Goal: Task Accomplishment & Management: Complete application form

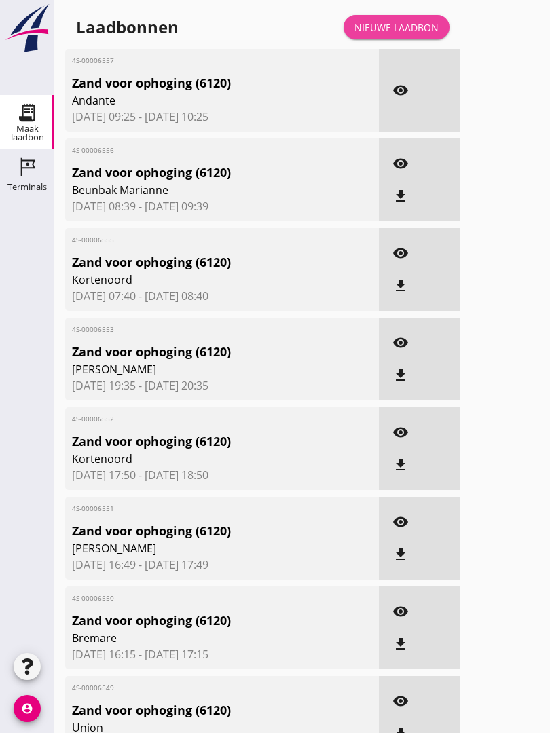
click at [409, 34] on div "Nieuwe laadbon" at bounding box center [396, 27] width 84 height 14
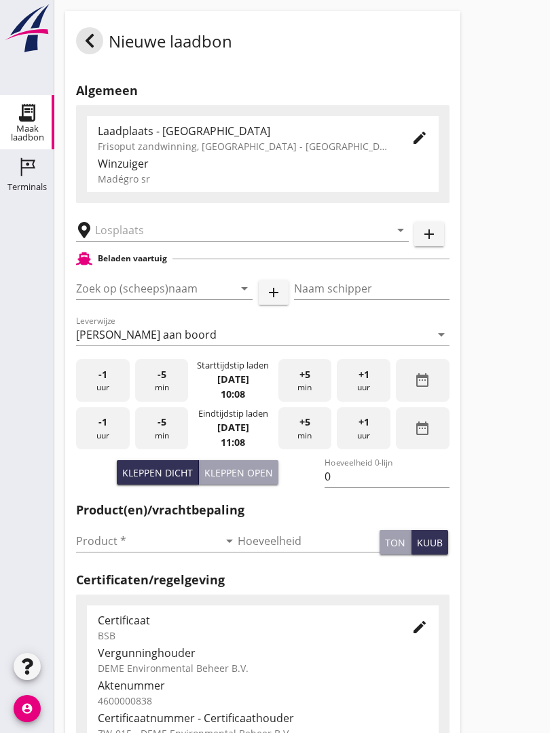
click at [169, 234] on input "text" at bounding box center [232, 230] width 275 height 22
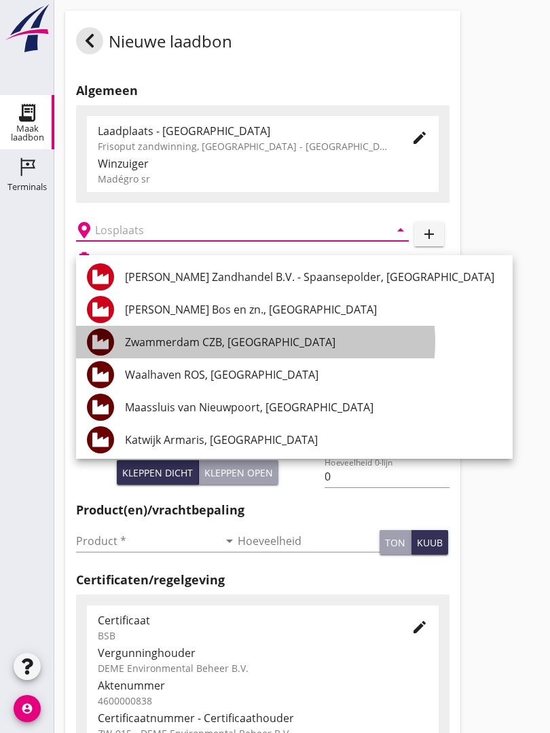
click at [274, 343] on div "Zwammerdam CZB, [GEOGRAPHIC_DATA]" at bounding box center [313, 342] width 377 height 16
type input "Zwammerdam CZB, [GEOGRAPHIC_DATA]"
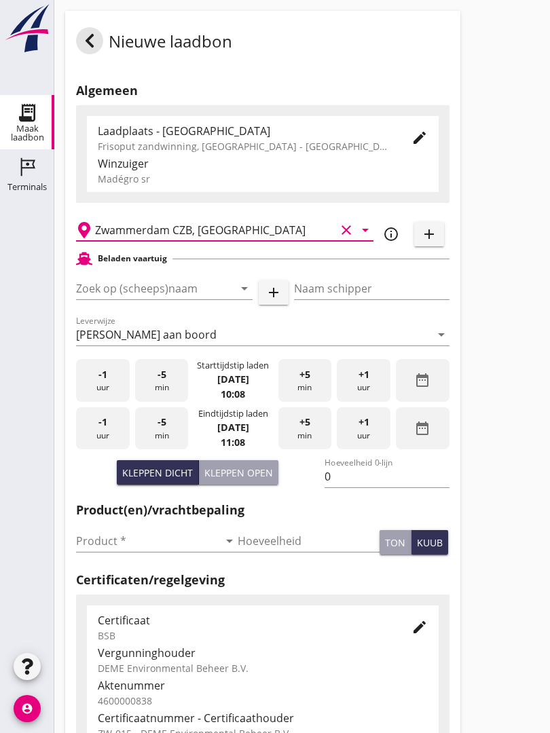
click at [203, 299] on input "Zoek op (scheeps)naam" at bounding box center [145, 288] width 138 height 22
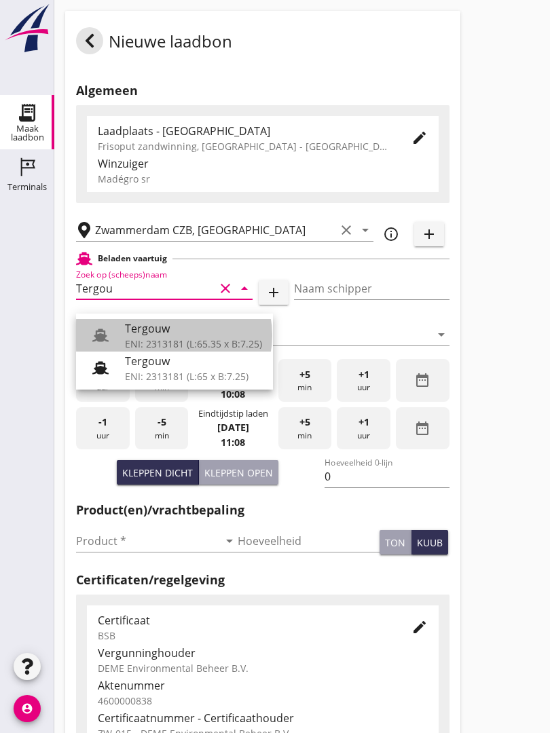
click at [185, 332] on div "Tergouw" at bounding box center [193, 328] width 137 height 16
type input "Tergouw"
type input "[PERSON_NAME][GEOGRAPHIC_DATA]"
type input "510"
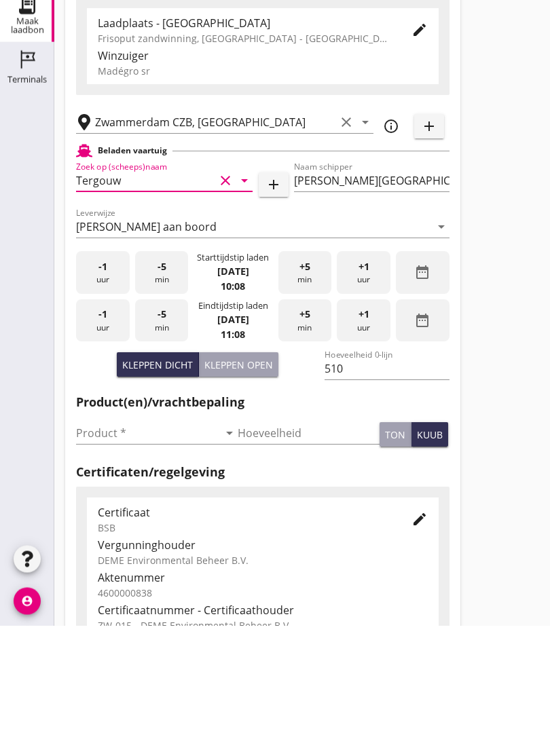
click at [100, 530] on input "Product *" at bounding box center [147, 541] width 142 height 22
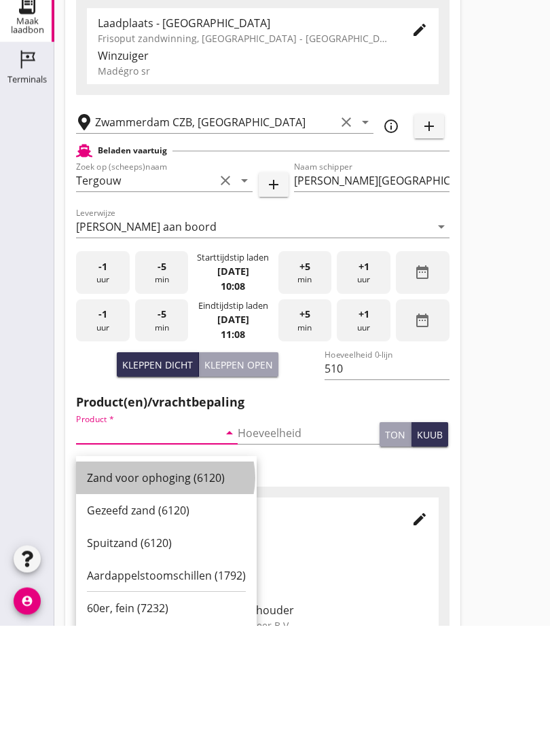
click at [168, 577] on div "Zand voor ophoging (6120)" at bounding box center [166, 585] width 159 height 16
type input "Zand voor ophoging (6120)"
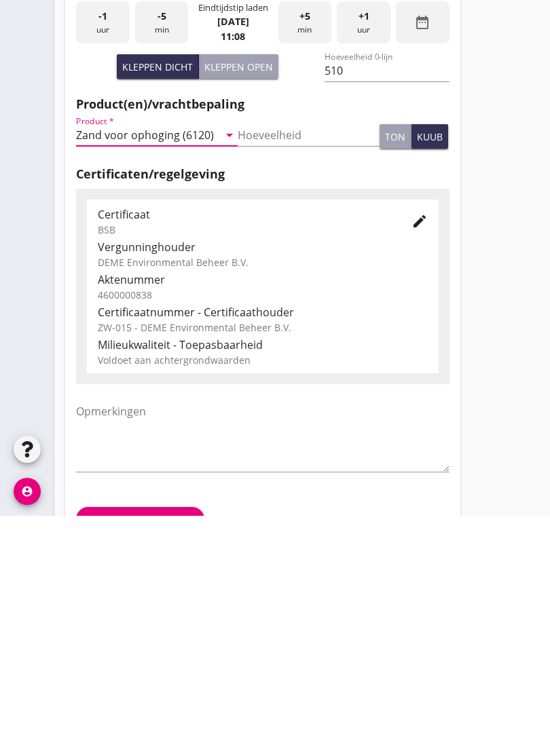
scroll to position [237, 0]
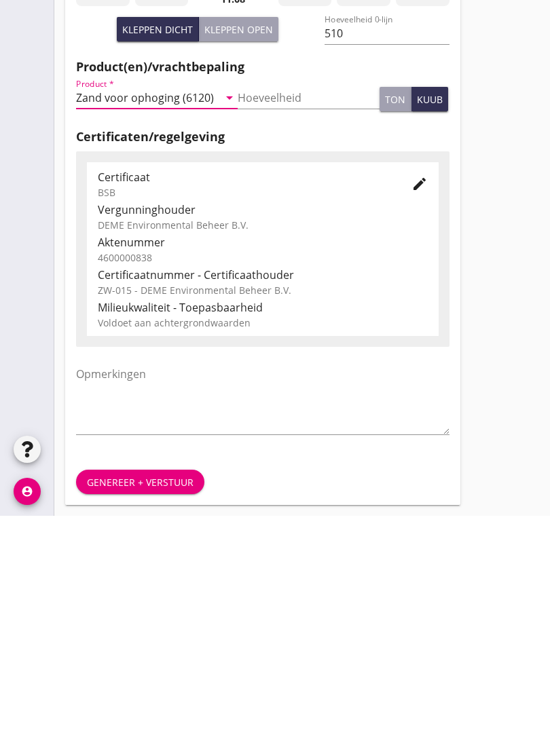
click at [134, 692] on div "Genereer + verstuur" at bounding box center [140, 699] width 107 height 14
